Goal: Task Accomplishment & Management: Manage account settings

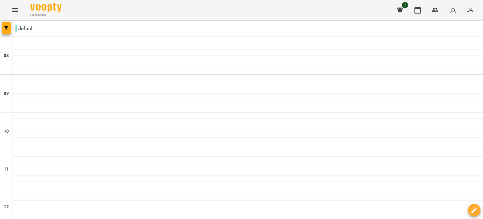
scroll to position [405, 0]
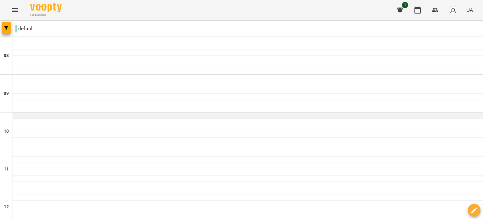
scroll to position [464, 0]
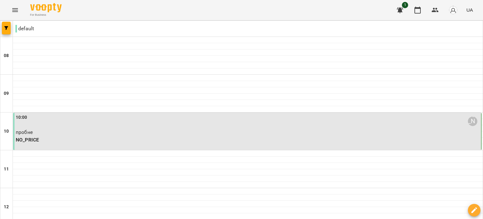
scroll to position [220, 0]
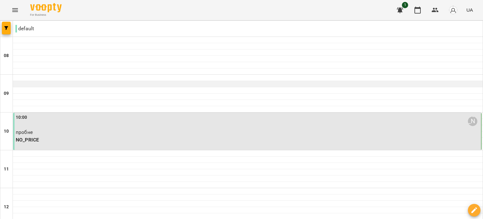
scroll to position [31, 0]
